Goal: Find contact information: Find contact information

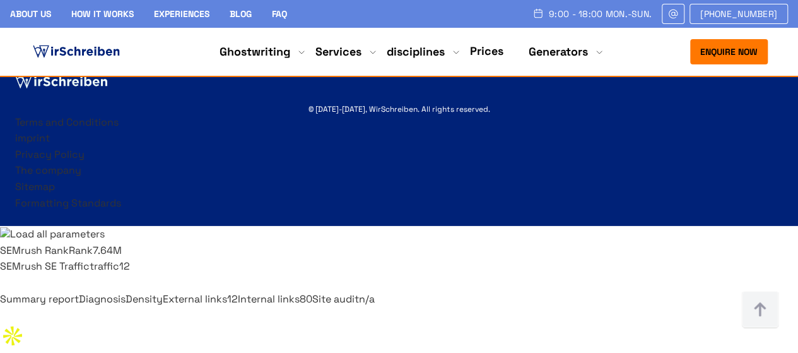
scroll to position [16481, 0]
drag, startPoint x: 572, startPoint y: 181, endPoint x: 560, endPoint y: 180, distance: 11.4
click at [122, 64] on div at bounding box center [76, 51] width 92 height 25
drag, startPoint x: 560, startPoint y: 180, endPoint x: 508, endPoint y: 234, distance: 75.0
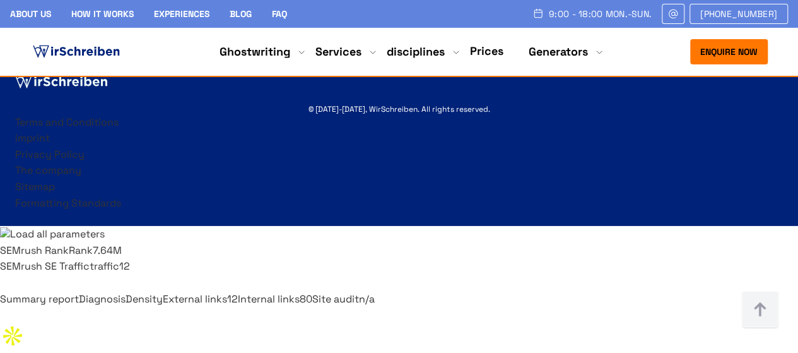
drag, startPoint x: 660, startPoint y: 182, endPoint x: 547, endPoint y: 177, distance: 113.7
click at [122, 64] on div at bounding box center [76, 51] width 92 height 25
click at [0, 340] on input "button" at bounding box center [0, 345] width 0 height 11
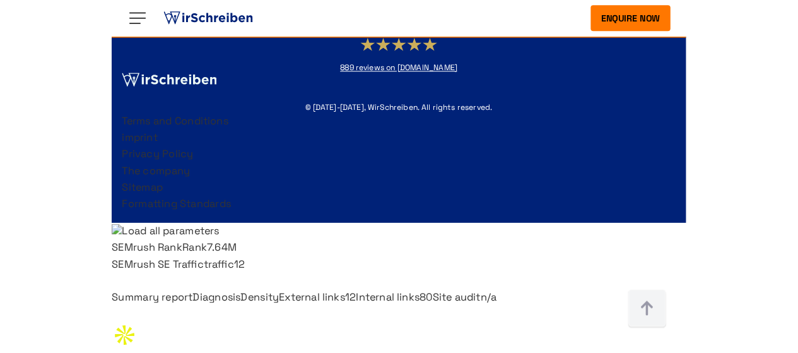
scroll to position [16390, 0]
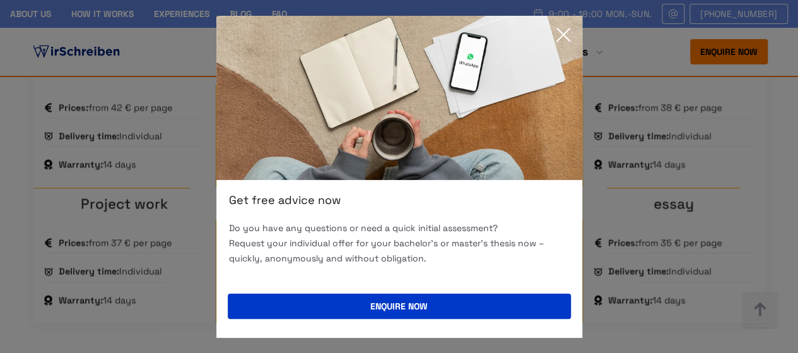
scroll to position [1327, 0]
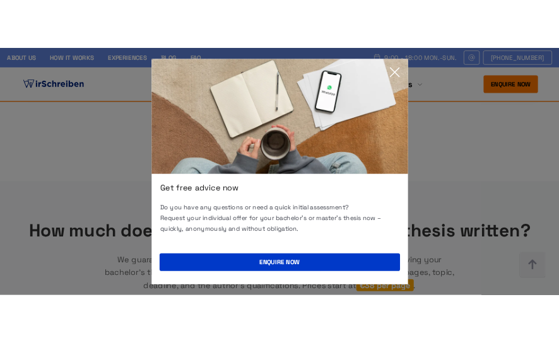
scroll to position [1409, 0]
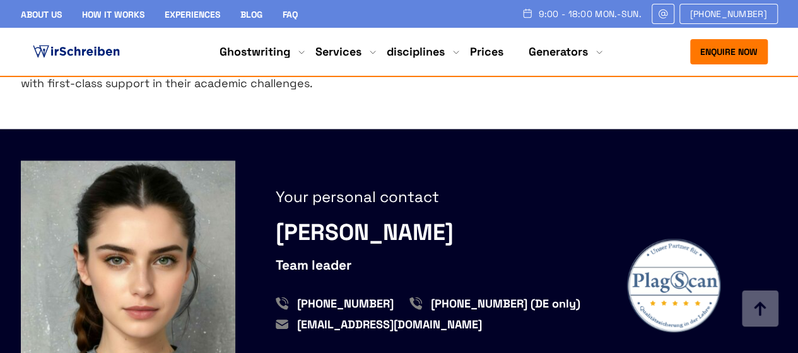
scroll to position [1178, 0]
